Goal: Task Accomplishment & Management: Manage account settings

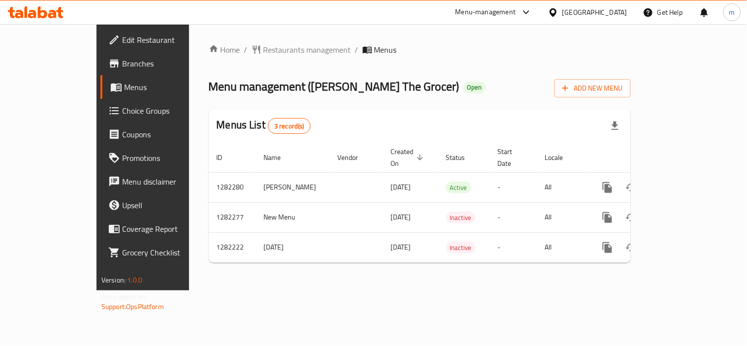
click at [38, 17] on icon at bounding box center [42, 12] width 9 height 12
click at [36, 10] on icon at bounding box center [36, 12] width 56 height 12
